Goal: Task Accomplishment & Management: Manage account settings

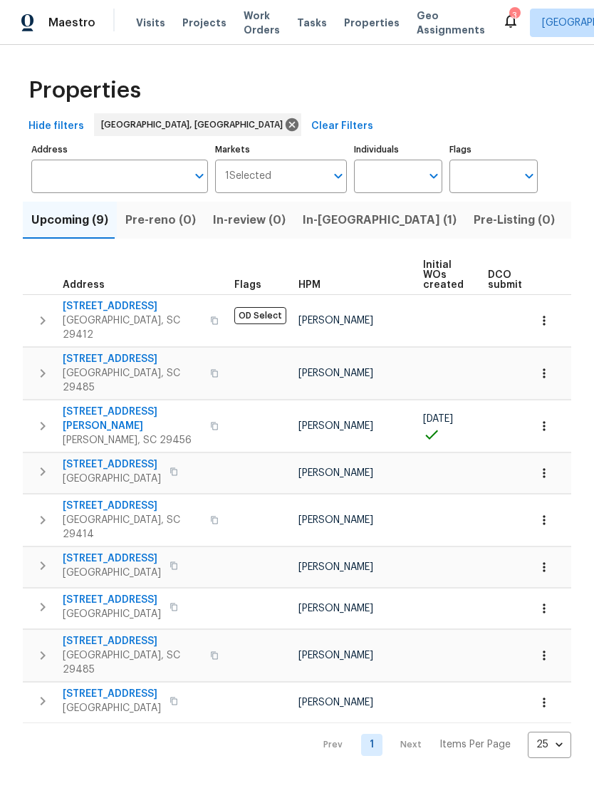
click at [155, 24] on span "Visits" at bounding box center [150, 23] width 29 height 14
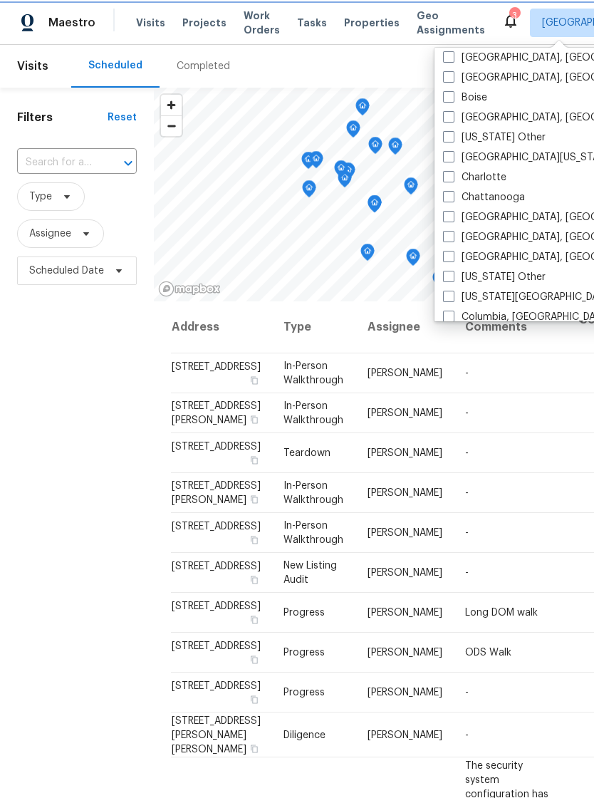
scroll to position [191, 0]
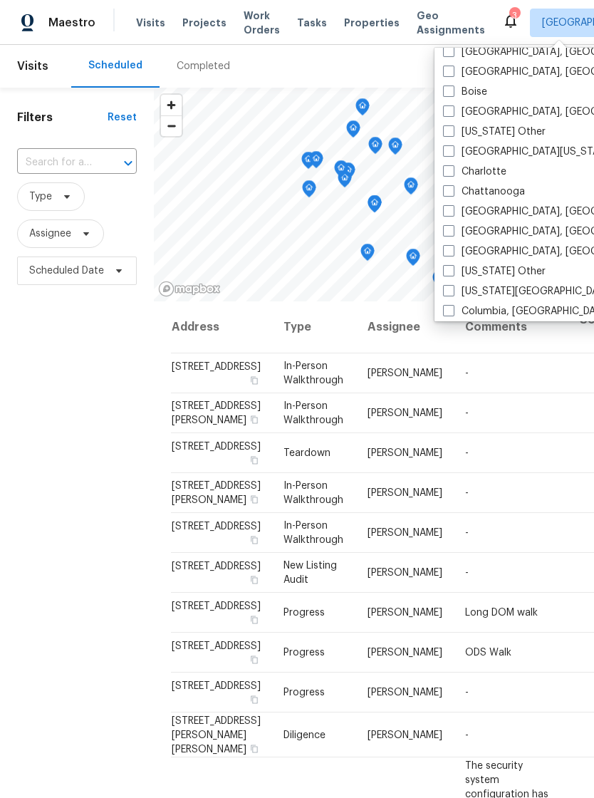
click at [453, 316] on label "Columbia, [GEOGRAPHIC_DATA]" at bounding box center [526, 311] width 167 height 14
click at [453, 314] on input "Columbia, [GEOGRAPHIC_DATA]" at bounding box center [447, 308] width 9 height 9
checkbox input "true"
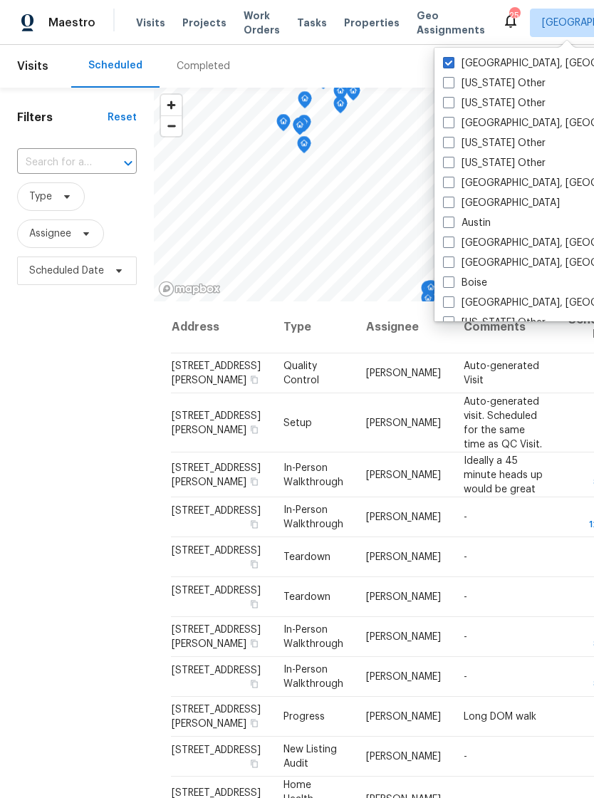
click at [450, 53] on div "[GEOGRAPHIC_DATA], [GEOGRAPHIC_DATA]" at bounding box center [582, 63] width 287 height 20
click at [448, 69] on label "[GEOGRAPHIC_DATA], [GEOGRAPHIC_DATA]" at bounding box center [553, 63] width 221 height 14
click at [448, 66] on input "[GEOGRAPHIC_DATA], [GEOGRAPHIC_DATA]" at bounding box center [447, 60] width 9 height 9
checkbox input "false"
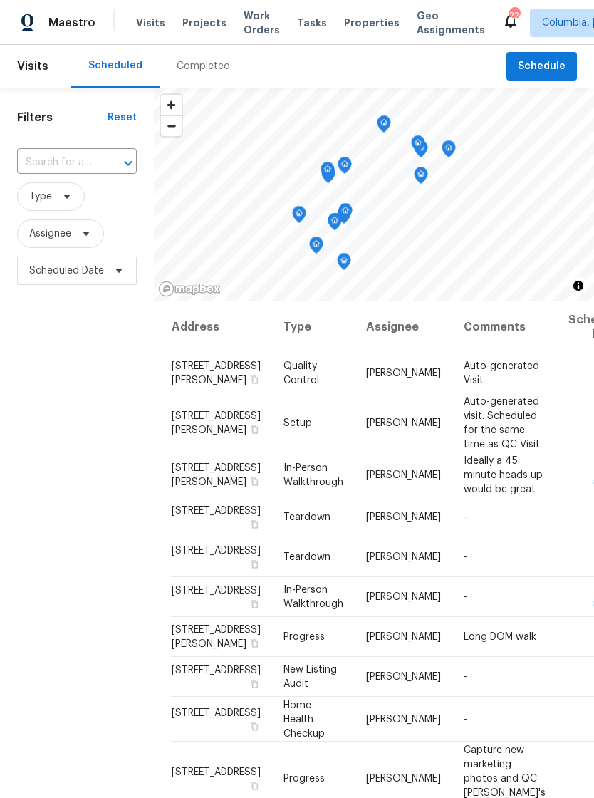
click at [350, 19] on span "Properties" at bounding box center [372, 23] width 56 height 14
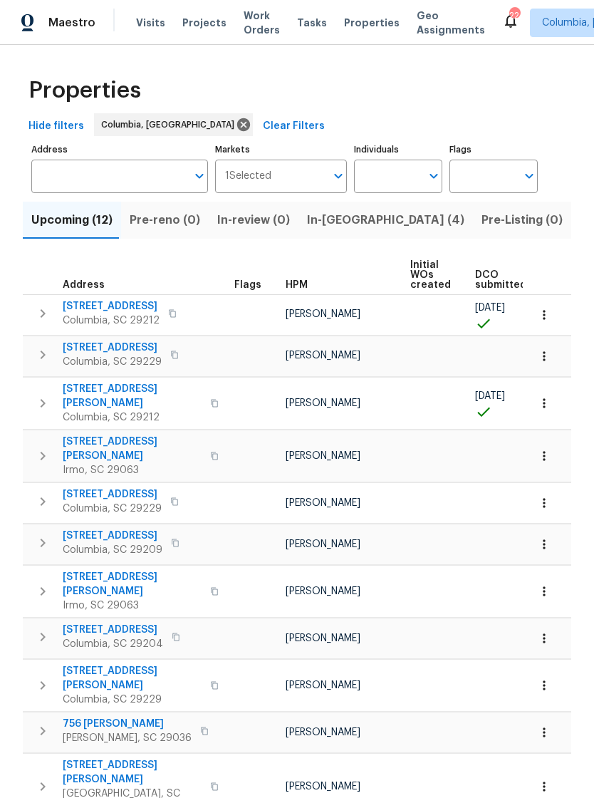
click at [155, 16] on span "Visits" at bounding box center [150, 23] width 29 height 14
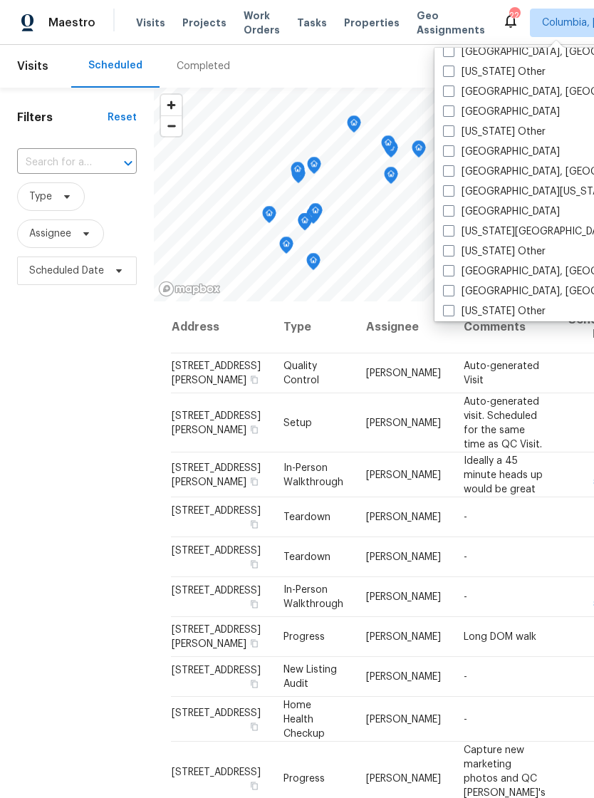
scroll to position [476, 0]
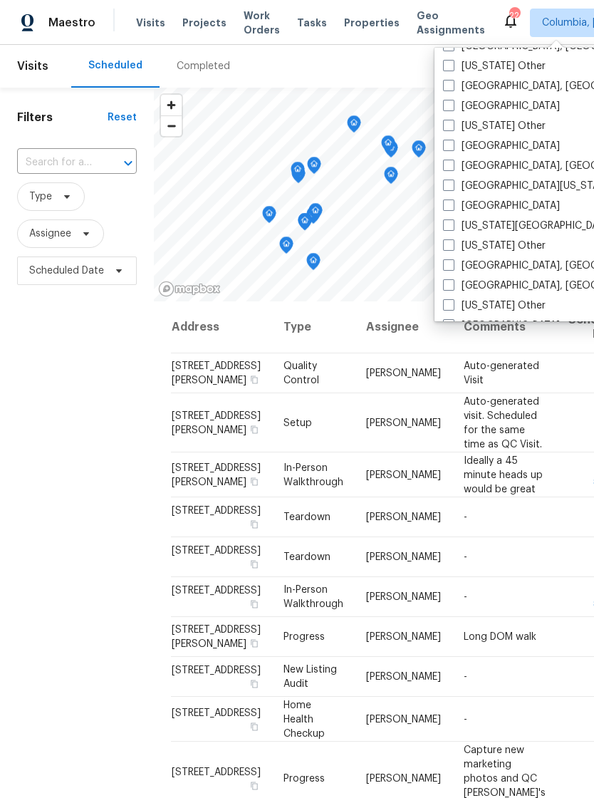
click at [454, 284] on span at bounding box center [448, 284] width 11 height 11
click at [453, 284] on input "[GEOGRAPHIC_DATA], [GEOGRAPHIC_DATA]" at bounding box center [447, 283] width 9 height 9
checkbox input "true"
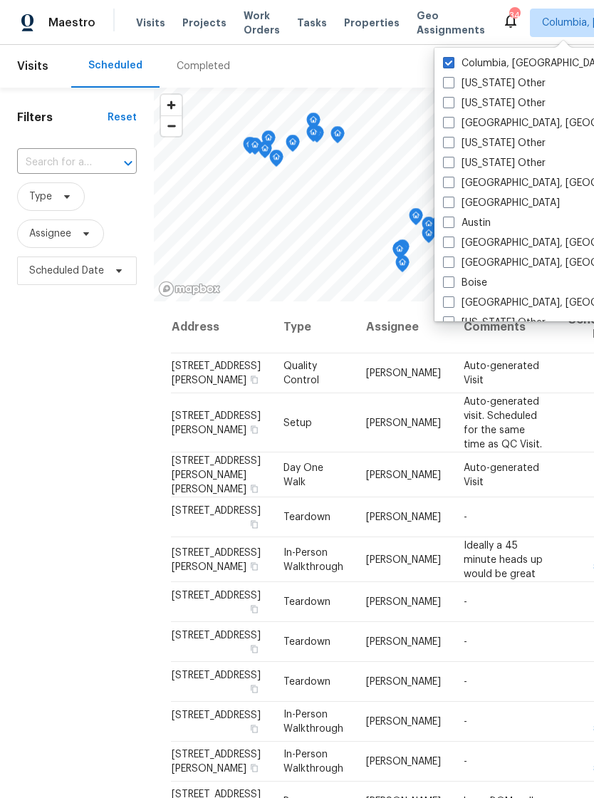
click at [453, 61] on span at bounding box center [448, 62] width 11 height 11
click at [453, 61] on input "Columbia, [GEOGRAPHIC_DATA]" at bounding box center [447, 60] width 9 height 9
checkbox input "false"
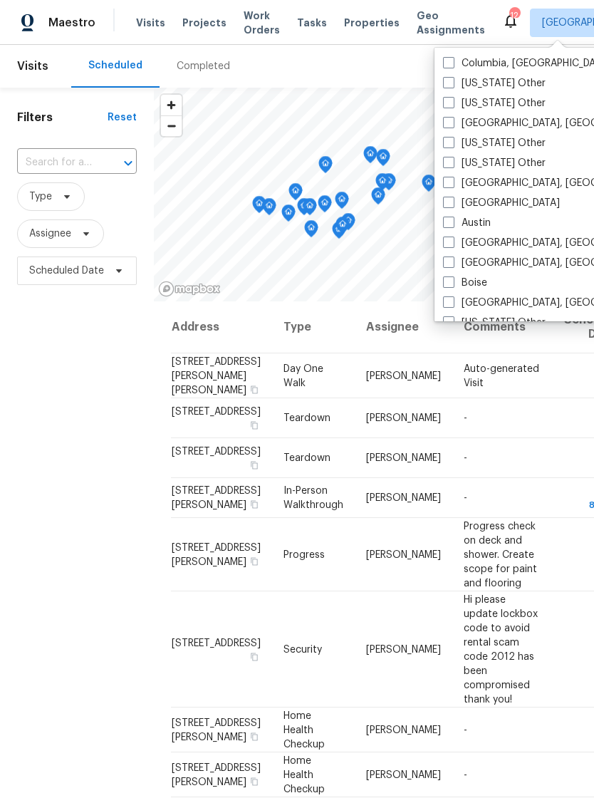
scroll to position [3, 0]
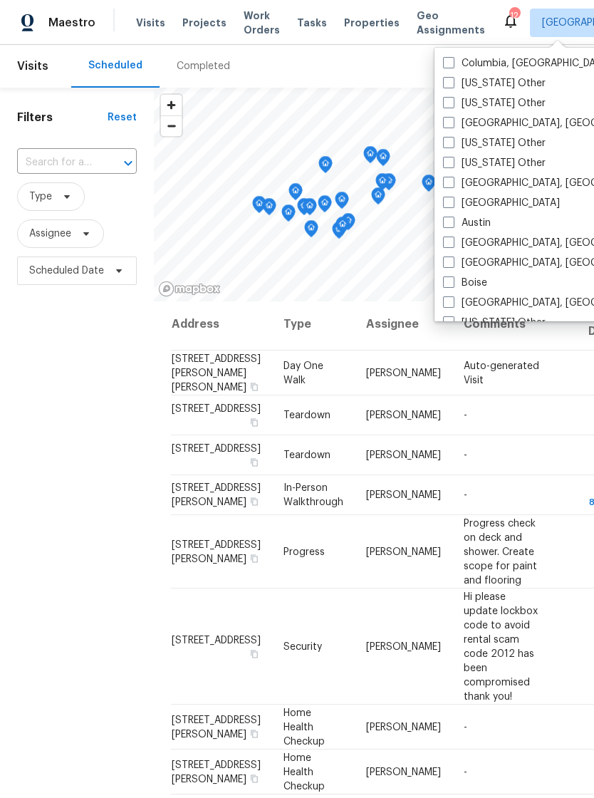
click at [364, 37] on div "Maestro Visits Projects Work Orders Tasks Properties Geo Assignments 12 [GEOGRA…" at bounding box center [297, 22] width 594 height 45
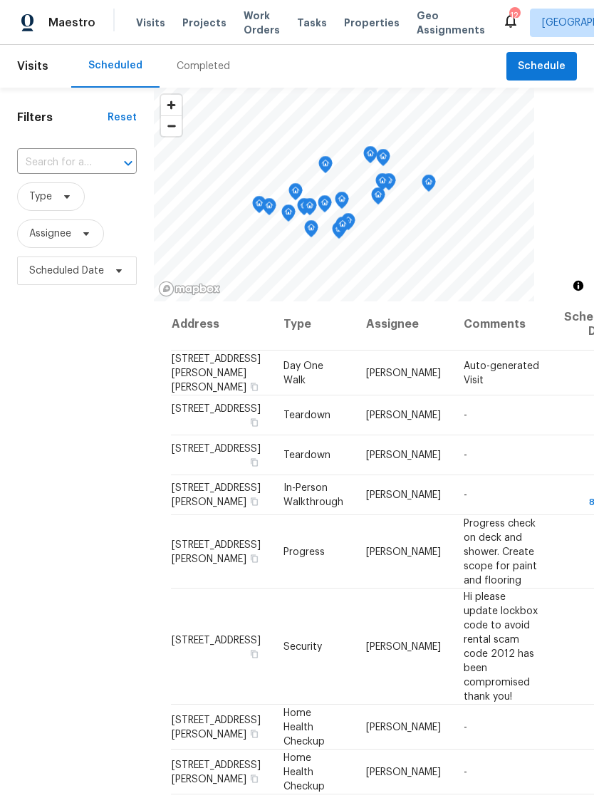
click at [356, 28] on span "Properties" at bounding box center [372, 23] width 56 height 14
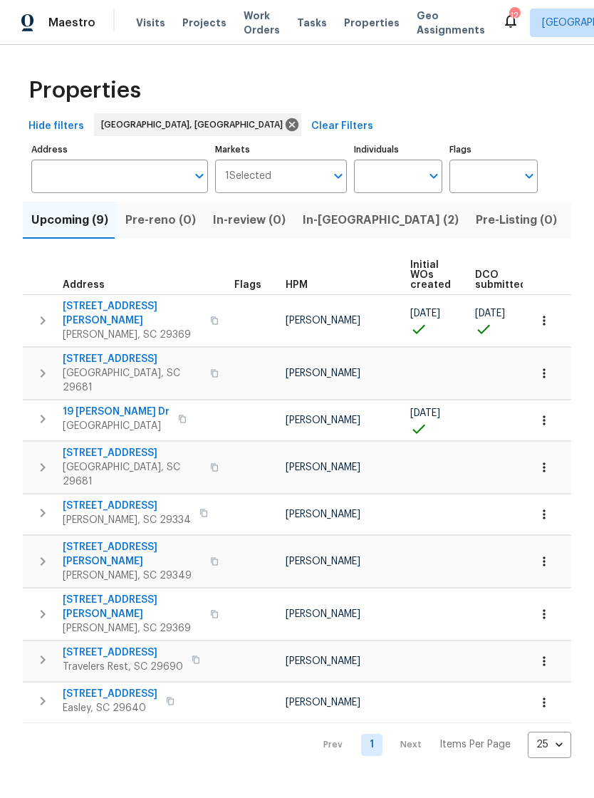
click at [155, 16] on span "Visits" at bounding box center [150, 23] width 29 height 14
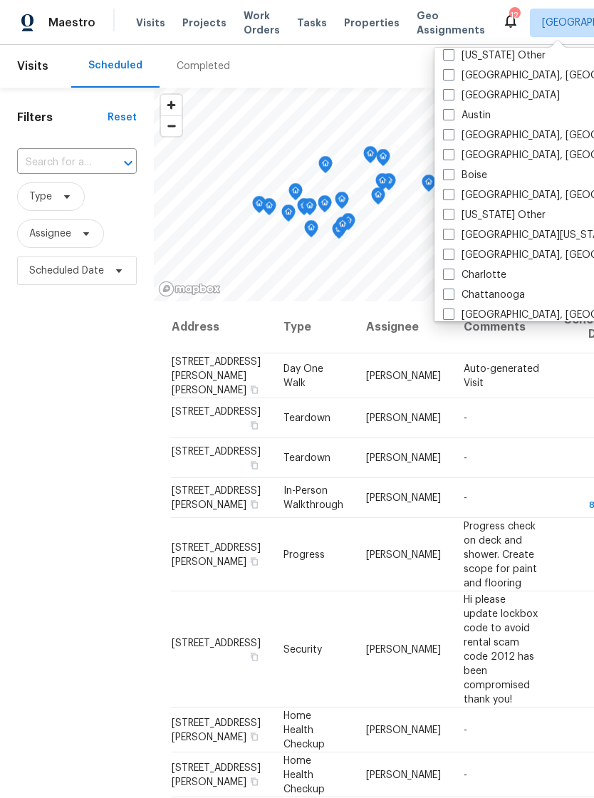
scroll to position [118, 0]
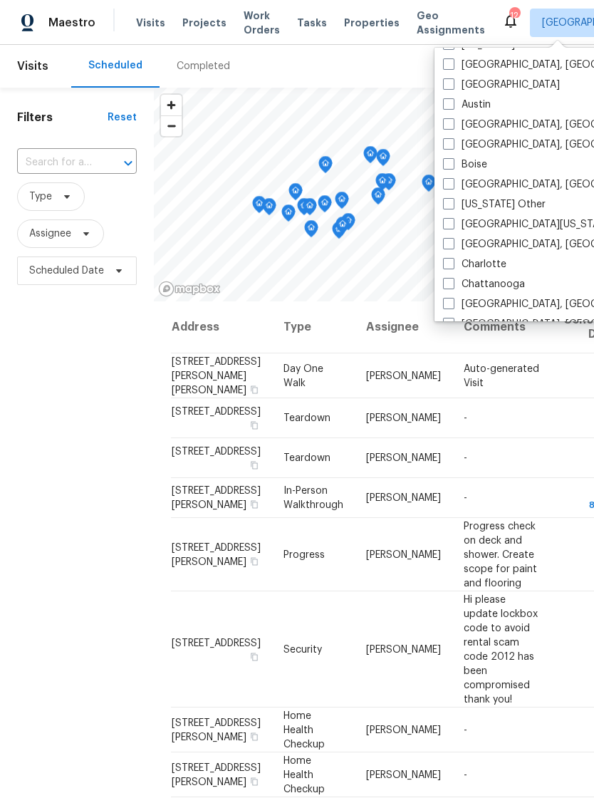
click at [453, 264] on span at bounding box center [448, 263] width 11 height 11
click at [453, 264] on input "Charlotte" at bounding box center [447, 261] width 9 height 9
checkbox input "true"
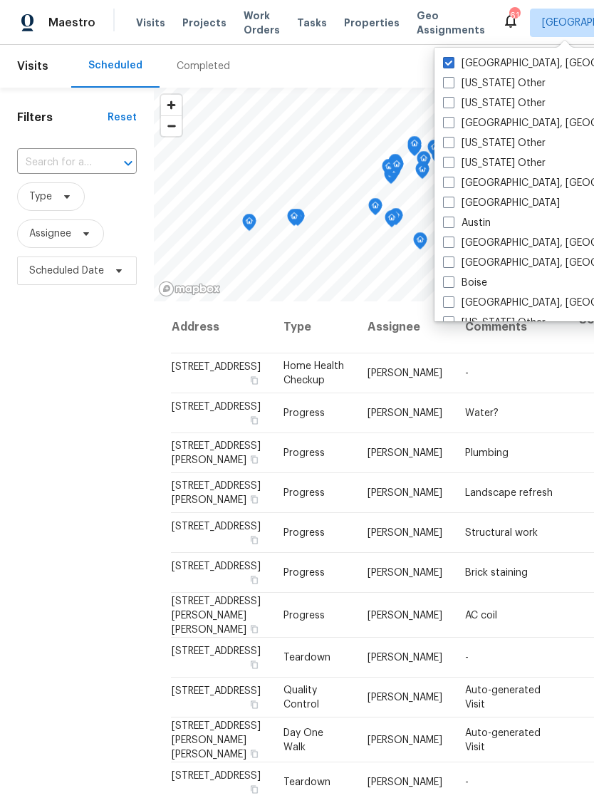
click at [459, 67] on label "[GEOGRAPHIC_DATA], [GEOGRAPHIC_DATA]" at bounding box center [553, 63] width 221 height 14
click at [453, 66] on input "[GEOGRAPHIC_DATA], [GEOGRAPHIC_DATA]" at bounding box center [447, 60] width 9 height 9
checkbox input "false"
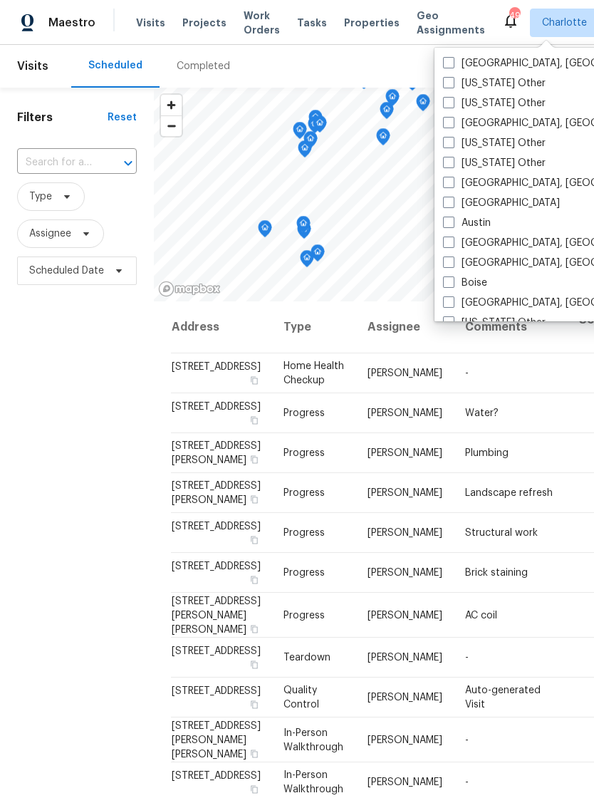
click at [363, 24] on span "Properties" at bounding box center [372, 23] width 56 height 14
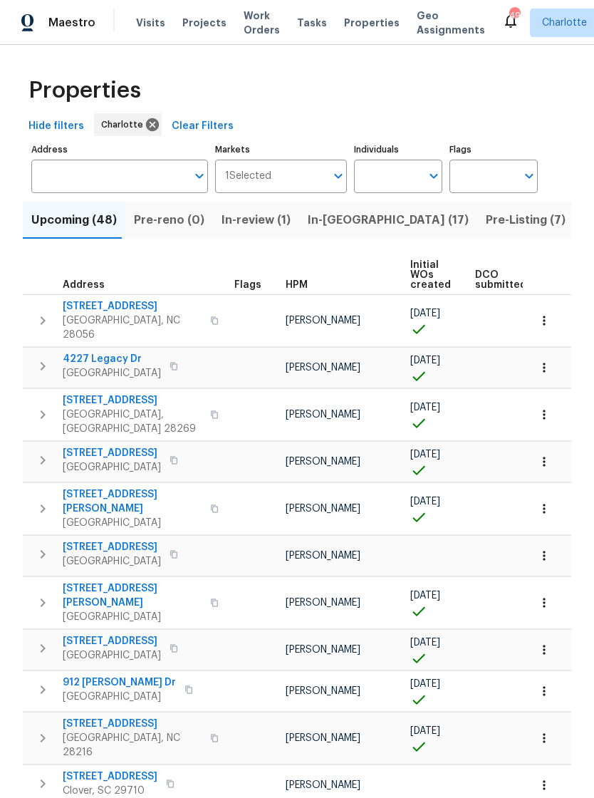
click at [143, 16] on span "Visits" at bounding box center [150, 23] width 29 height 14
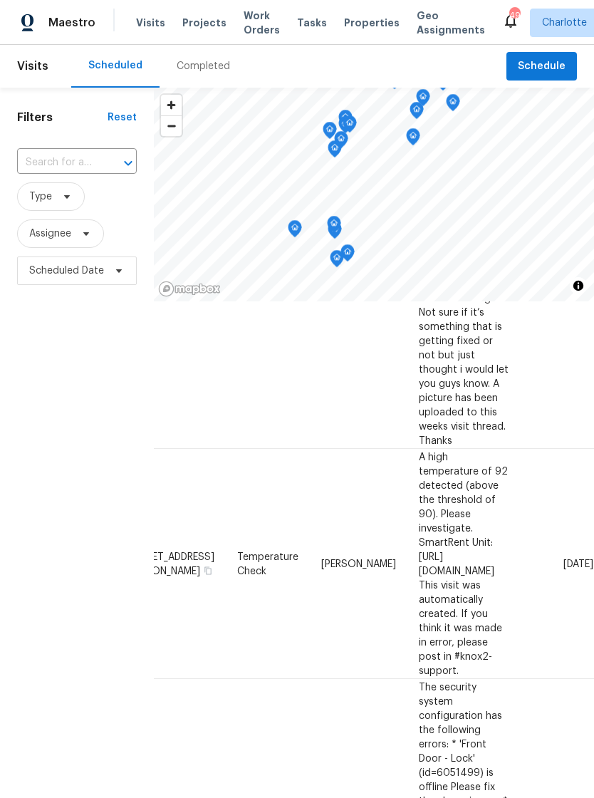
scroll to position [872, 125]
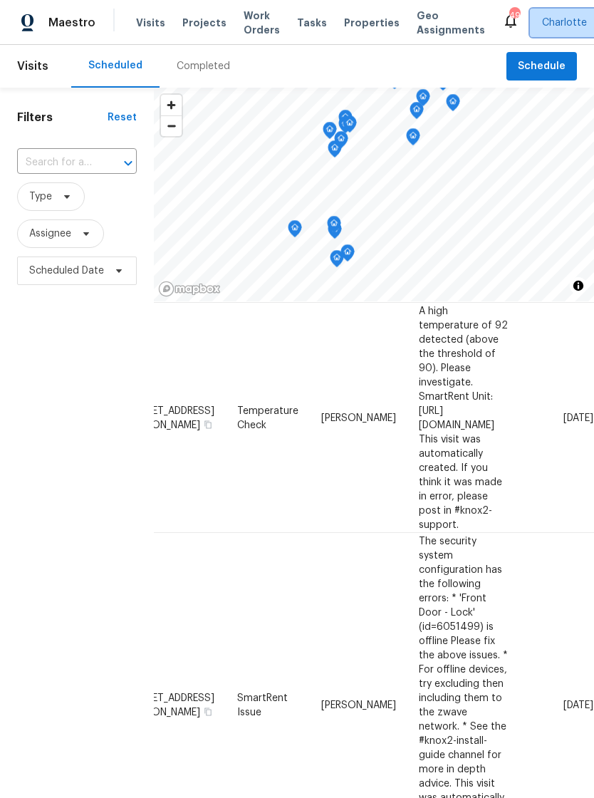
click at [534, 36] on span "Charlotte" at bounding box center [575, 23] width 90 height 29
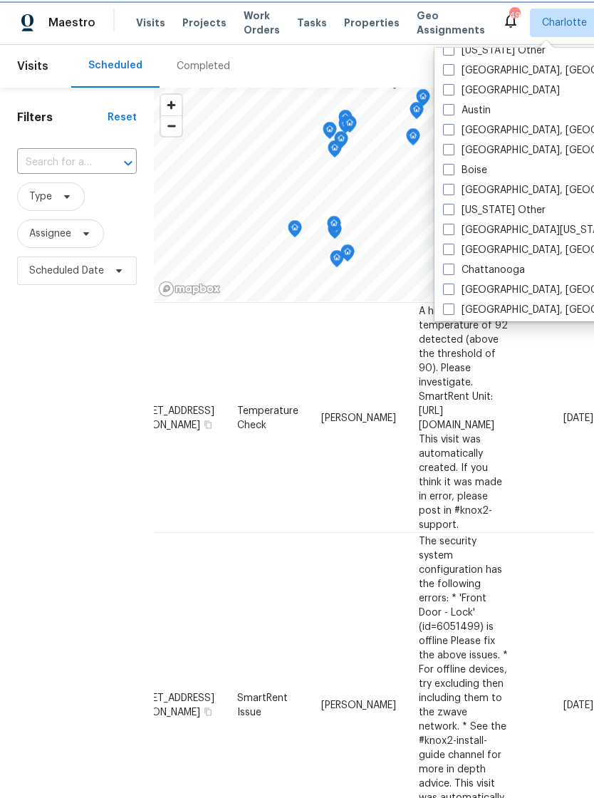
scroll to position [113, 0]
click at [450, 251] on span at bounding box center [448, 248] width 11 height 11
click at [450, 251] on input "[GEOGRAPHIC_DATA], [GEOGRAPHIC_DATA]" at bounding box center [447, 246] width 9 height 9
checkbox input "true"
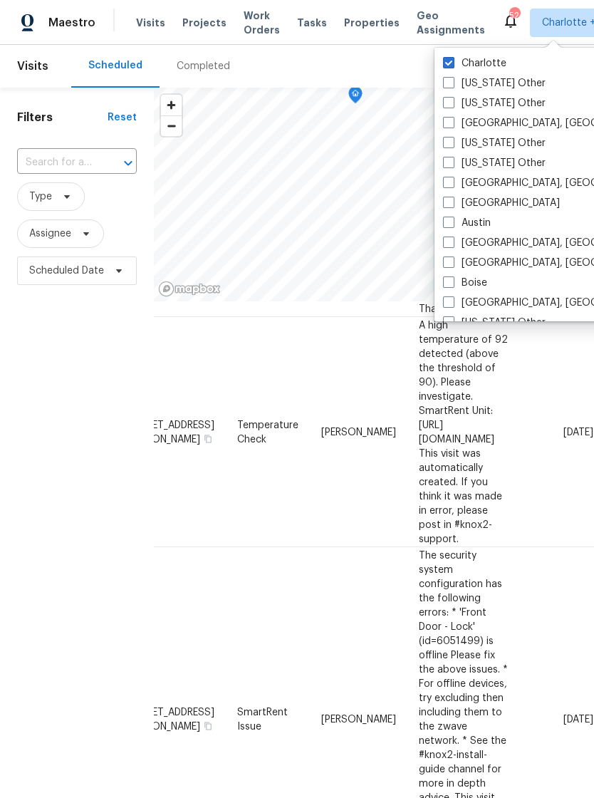
click at [456, 63] on label "Charlotte" at bounding box center [474, 63] width 63 height 14
click at [453, 63] on input "Charlotte" at bounding box center [447, 60] width 9 height 9
checkbox input "false"
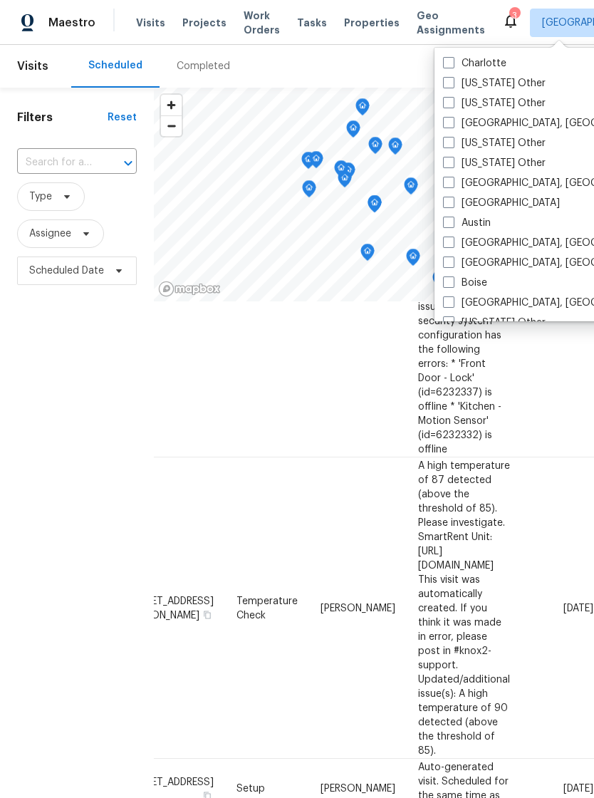
click at [352, 29] on span "Properties" at bounding box center [372, 23] width 56 height 14
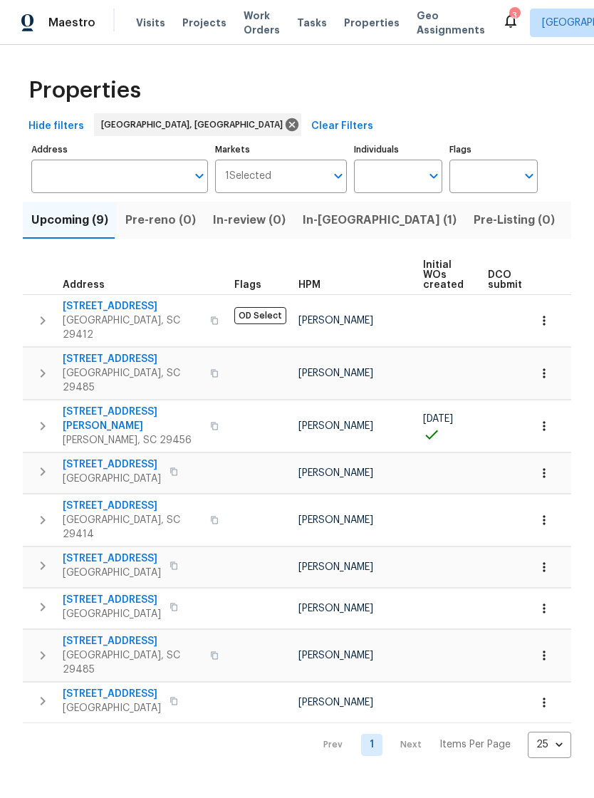
click at [505, 24] on icon at bounding box center [510, 21] width 11 height 14
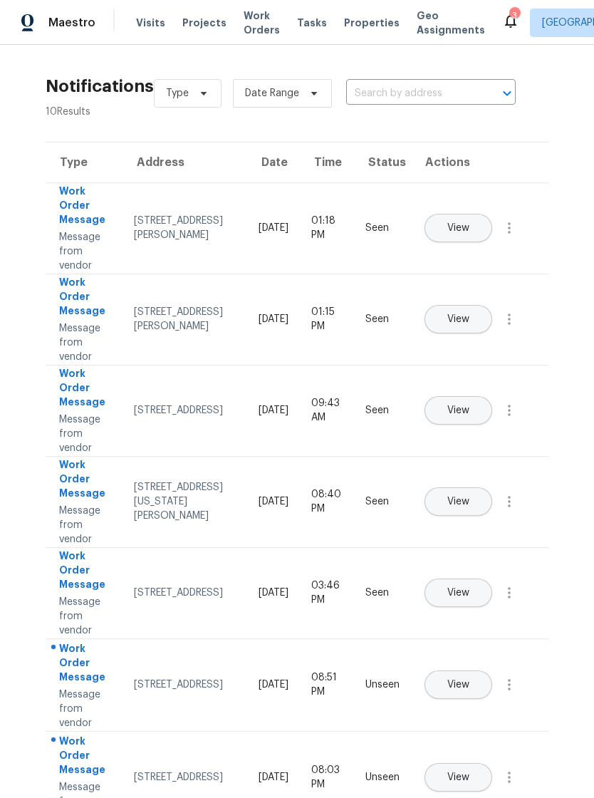
click at [147, 27] on span "Visits" at bounding box center [150, 23] width 29 height 14
